Goal: Task Accomplishment & Management: Manage account settings

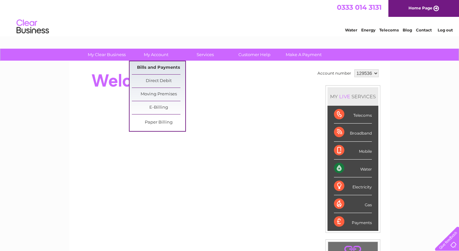
click at [152, 68] on link "Bills and Payments" at bounding box center [158, 67] width 53 height 13
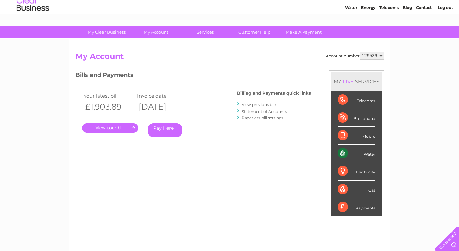
scroll to position [32, 0]
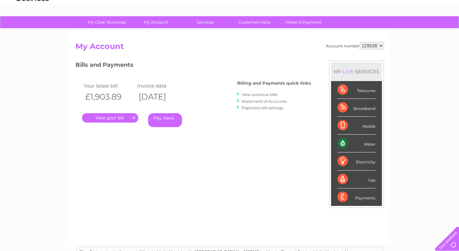
click at [252, 94] on link "View previous bills" at bounding box center [260, 94] width 36 height 5
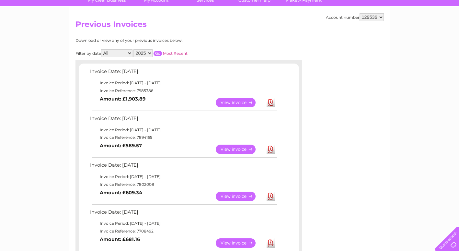
scroll to position [65, 0]
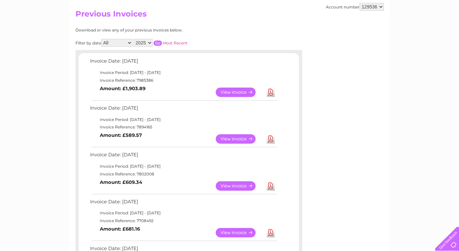
click at [234, 137] on link "View" at bounding box center [240, 138] width 48 height 9
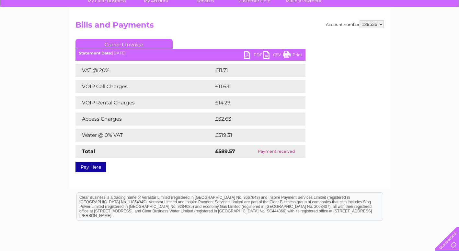
scroll to position [10, 0]
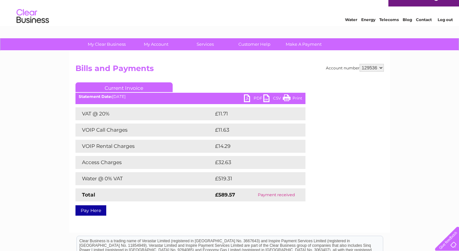
click at [284, 97] on link "Print" at bounding box center [292, 98] width 19 height 9
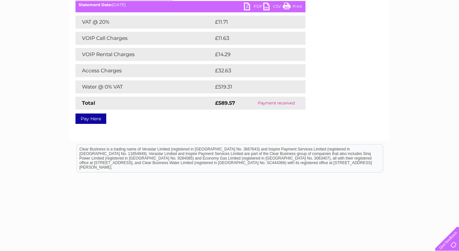
scroll to position [108, 0]
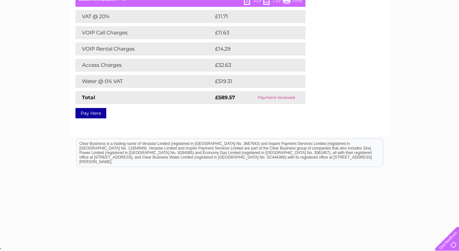
click at [395, 111] on div "My Clear Business Login Details My Details My Preferences Link Account My Accou…" at bounding box center [229, 93] width 459 height 305
